Goal: Check status: Check status

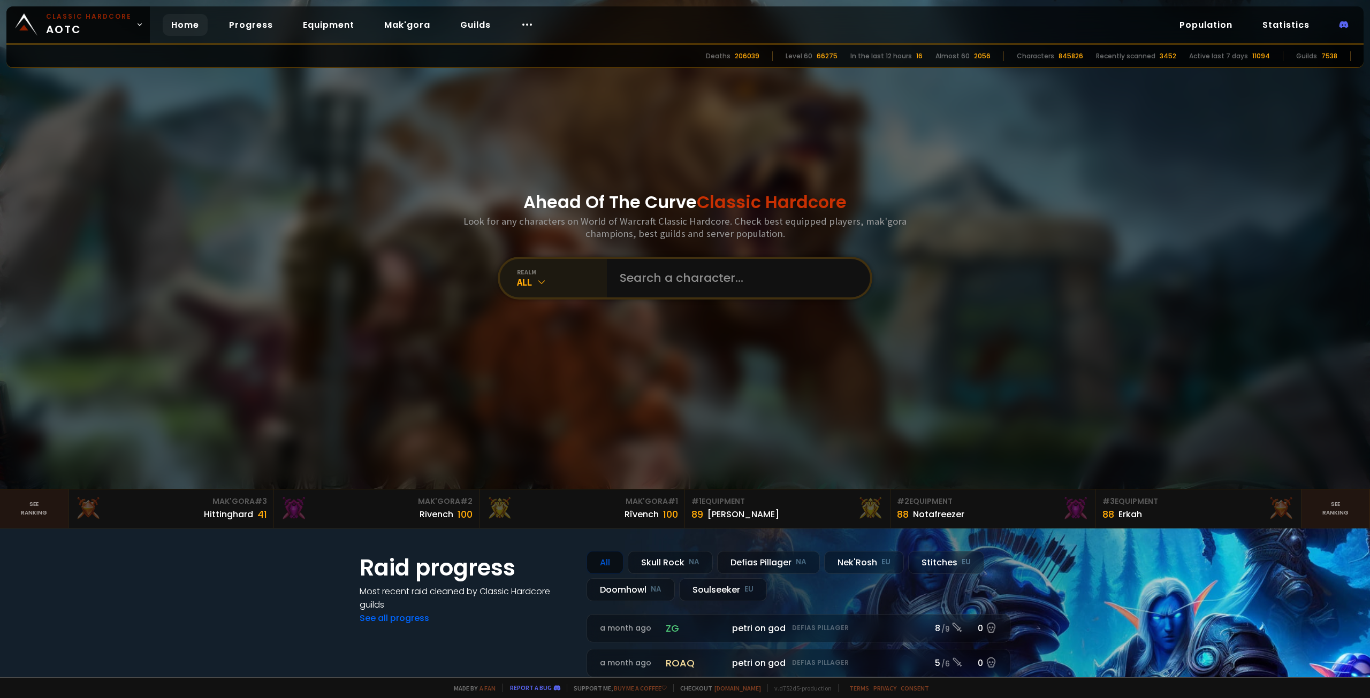
click at [549, 273] on div "realm" at bounding box center [562, 272] width 90 height 8
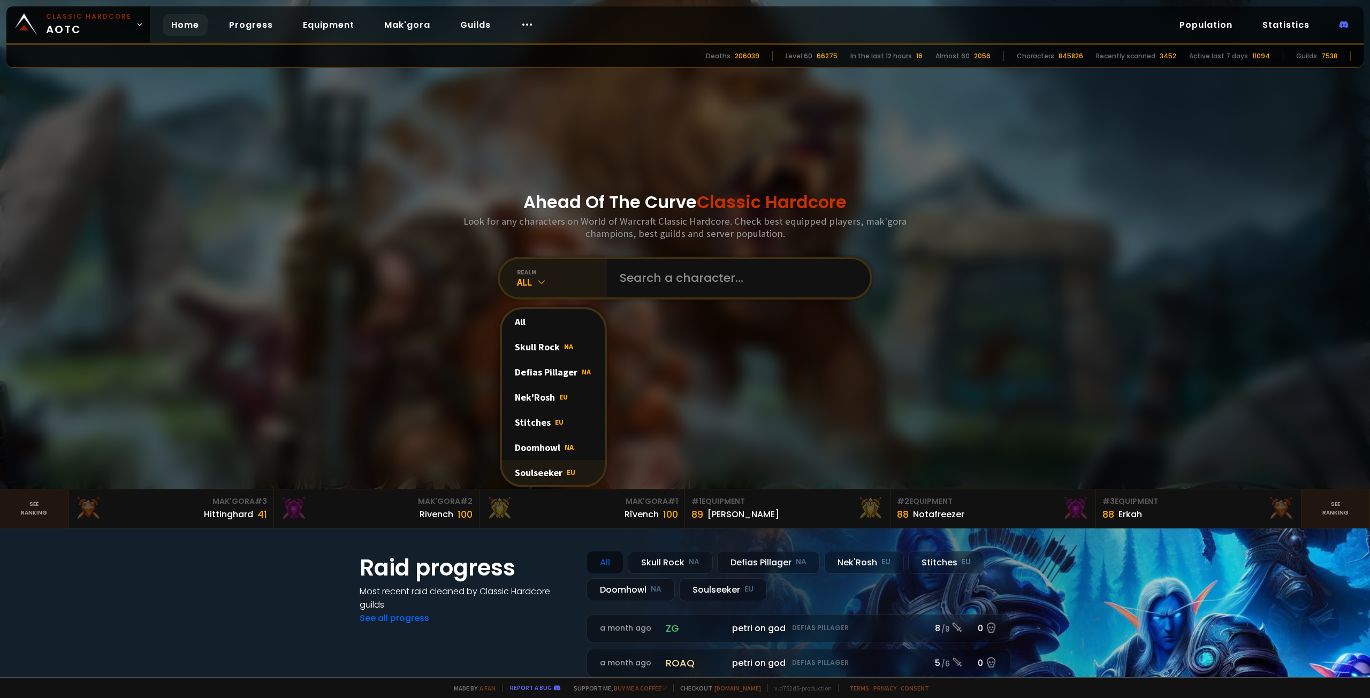
click at [542, 477] on div "Soulseeker EU" at bounding box center [553, 472] width 103 height 25
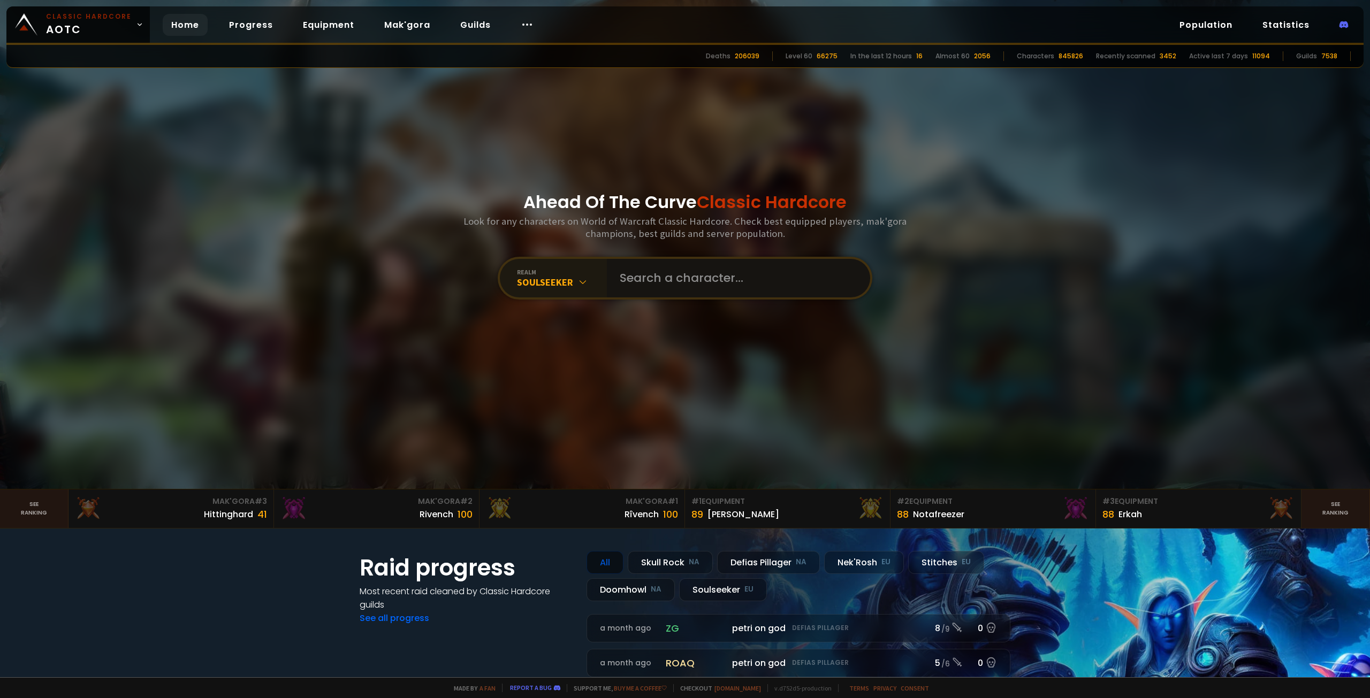
click at [638, 287] on input "text" at bounding box center [735, 278] width 244 height 39
type input "Mwatabe"
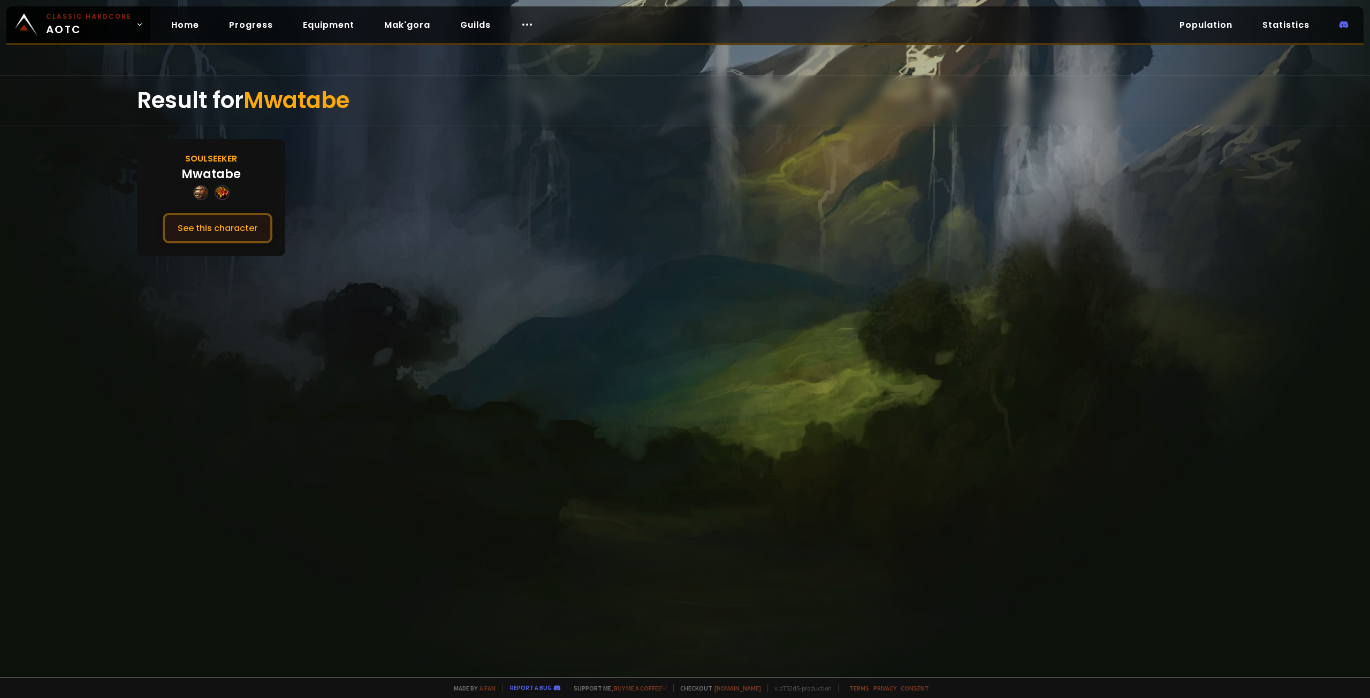
click at [226, 235] on button "See this character" at bounding box center [218, 228] width 110 height 31
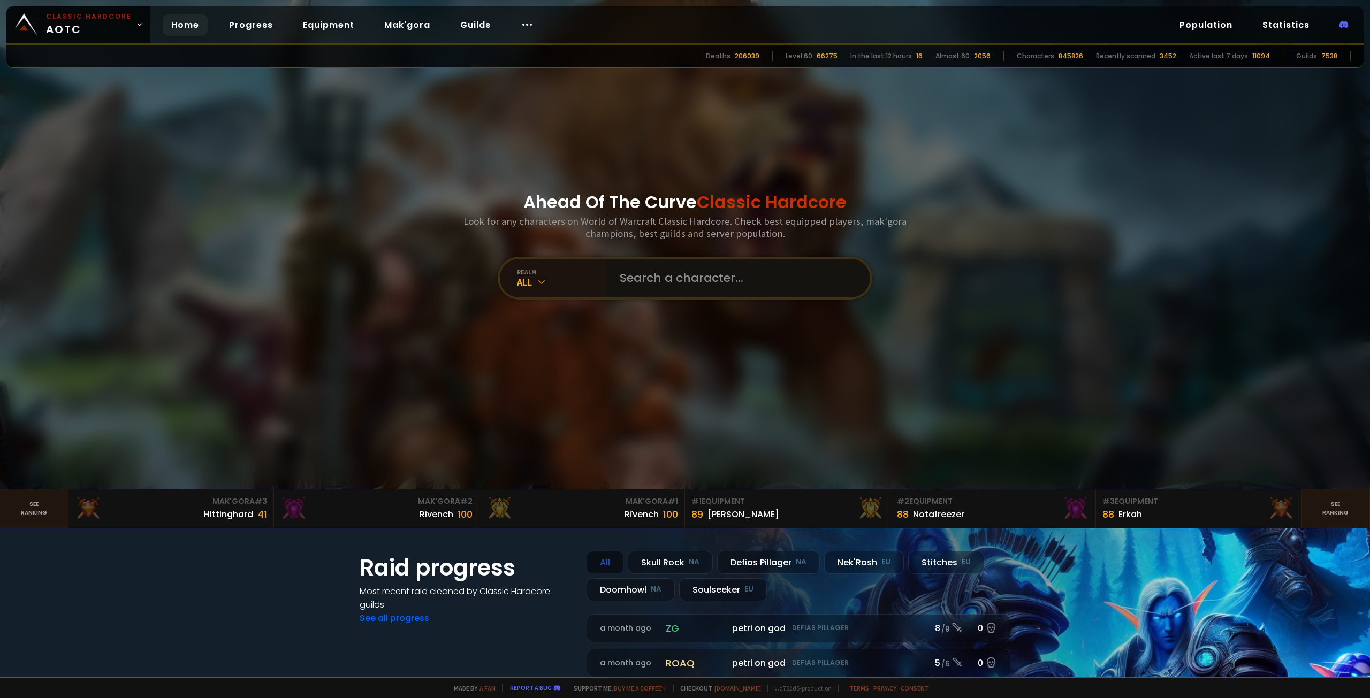
click at [654, 278] on input "text" at bounding box center [735, 278] width 244 height 39
type input "Eaudouce"
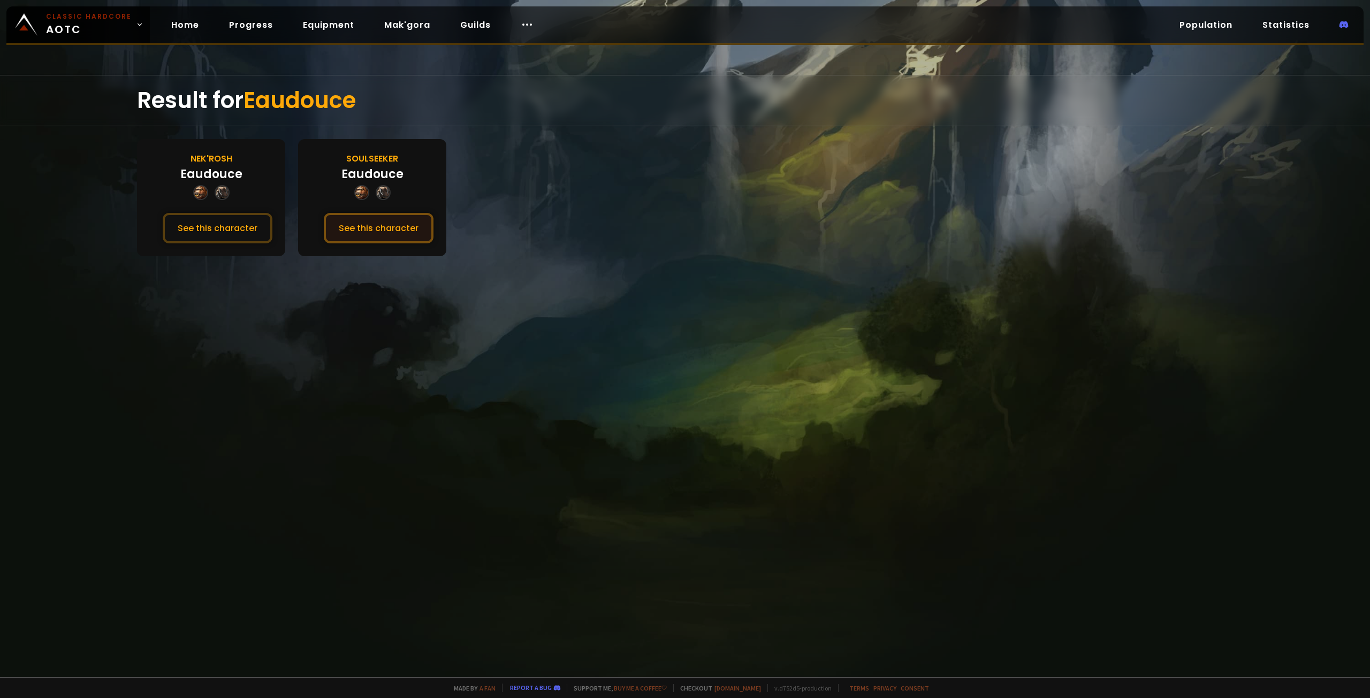
click at [405, 223] on button "See this character" at bounding box center [379, 228] width 110 height 31
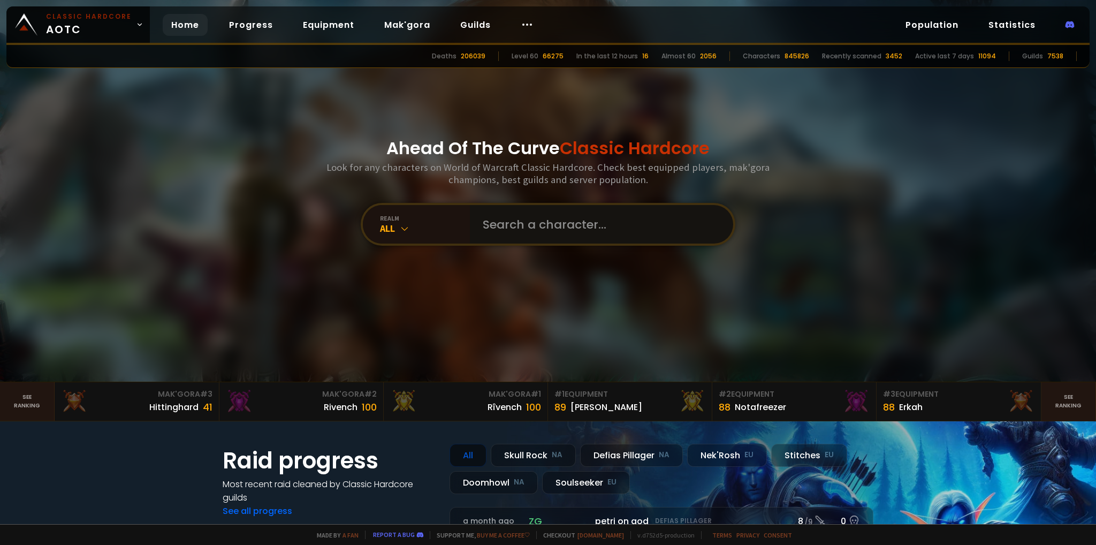
click at [537, 233] on input "text" at bounding box center [598, 224] width 244 height 39
type input "G"
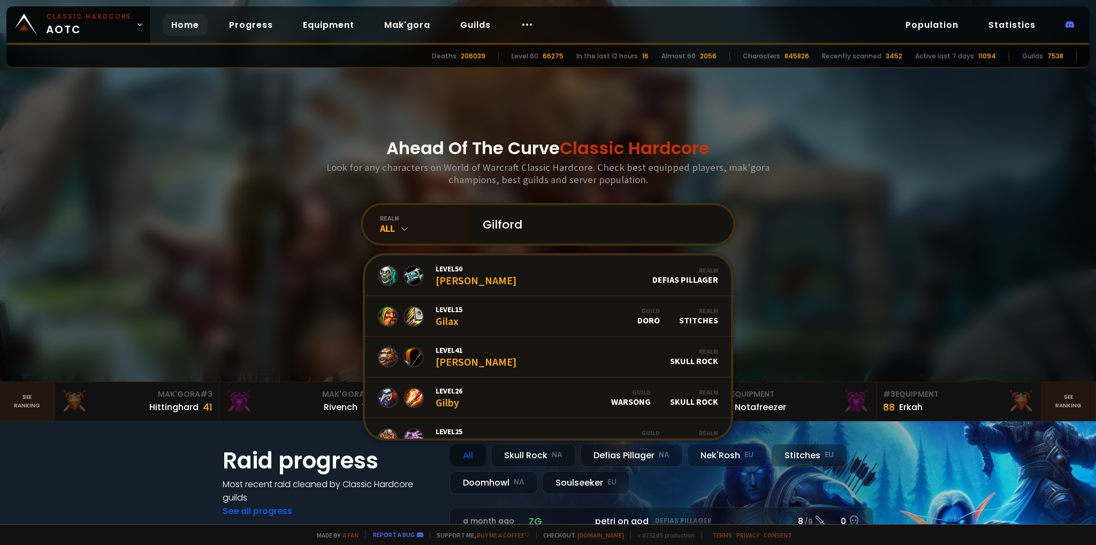
type input "Gilfordd"
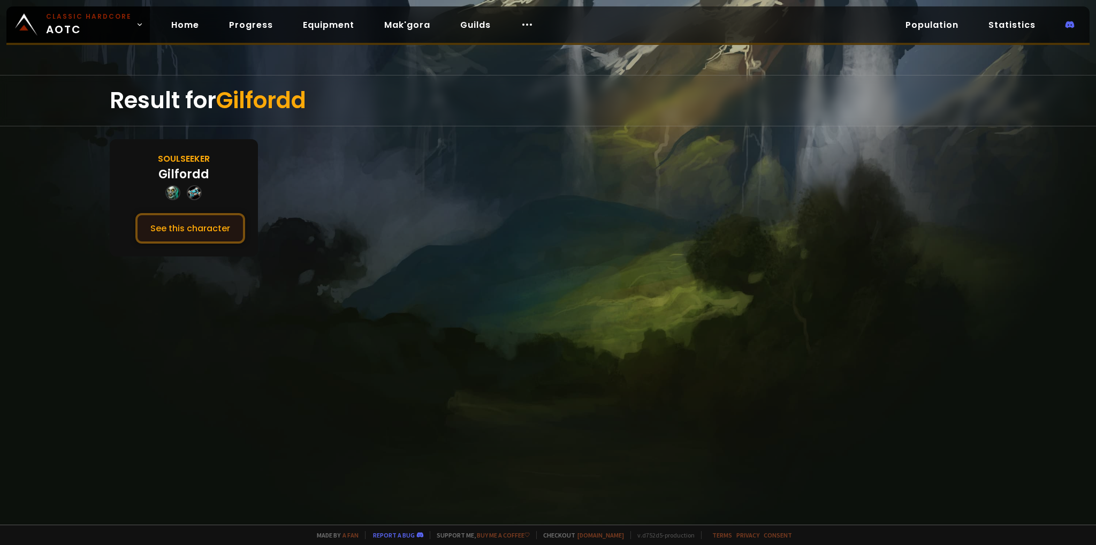
click at [214, 225] on button "See this character" at bounding box center [190, 228] width 110 height 31
